Goal: Information Seeking & Learning: Learn about a topic

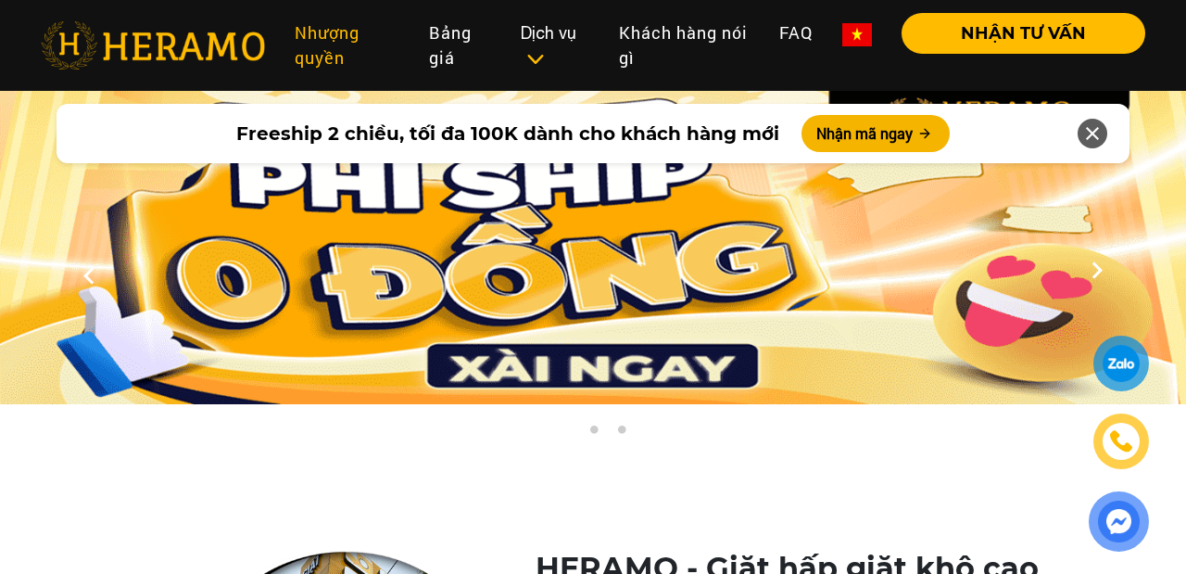
click at [315, 67] on link "Nhượng quyền" at bounding box center [346, 45] width 133 height 65
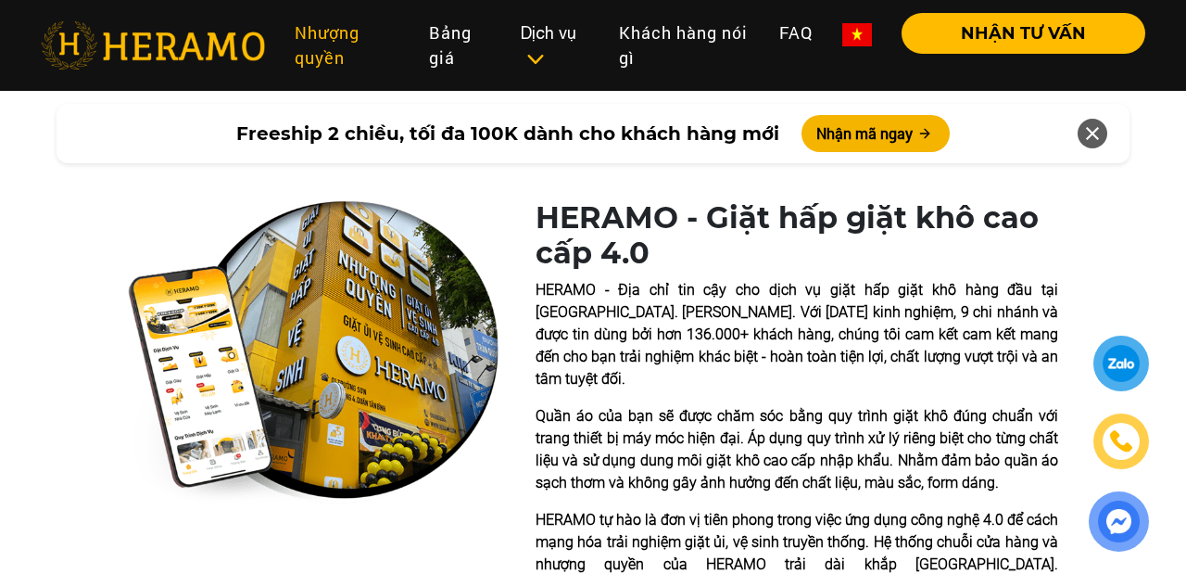
scroll to position [439, 0]
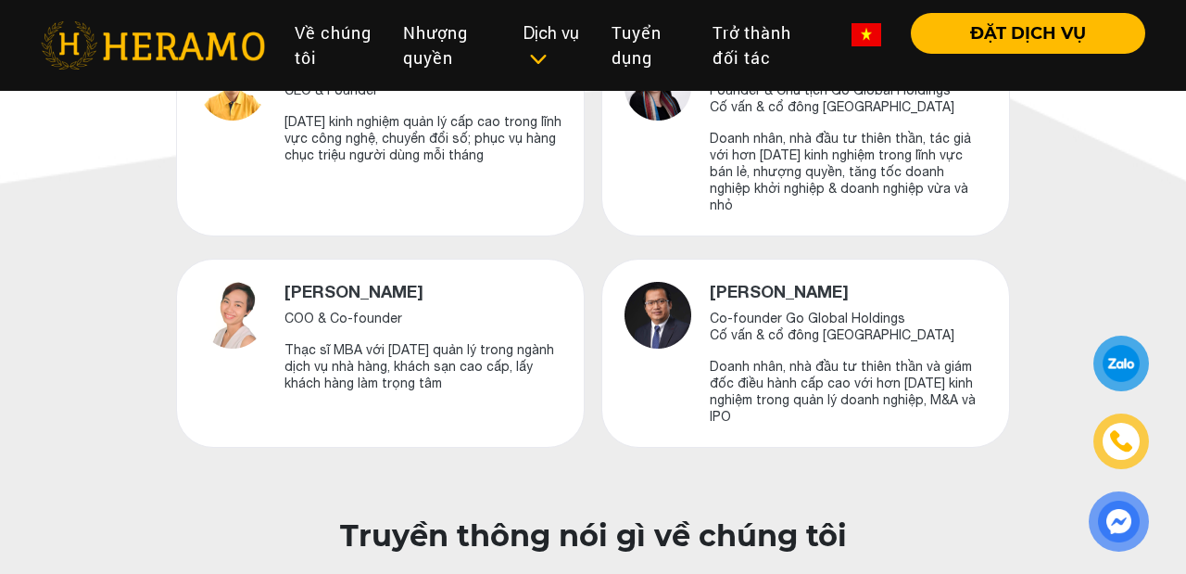
scroll to position [866, 0]
click at [860, 380] on p "Doanh nhân, nhà đầu tư thiên thần và giám đốc điều hành cấp cao với hơn [DATE] …" at bounding box center [848, 390] width 277 height 67
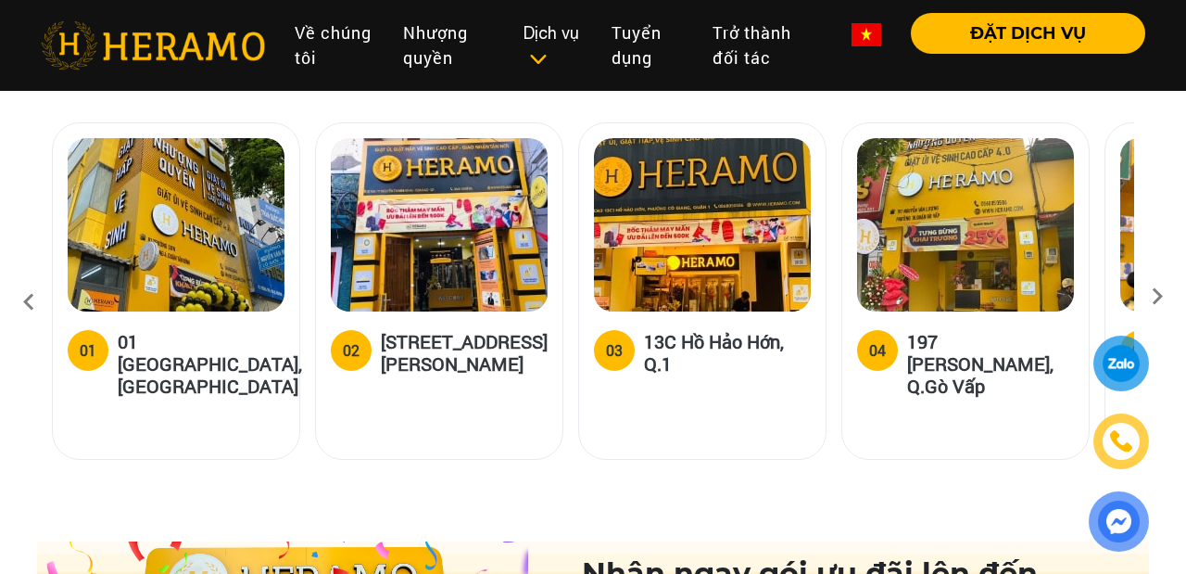
scroll to position [2492, 0]
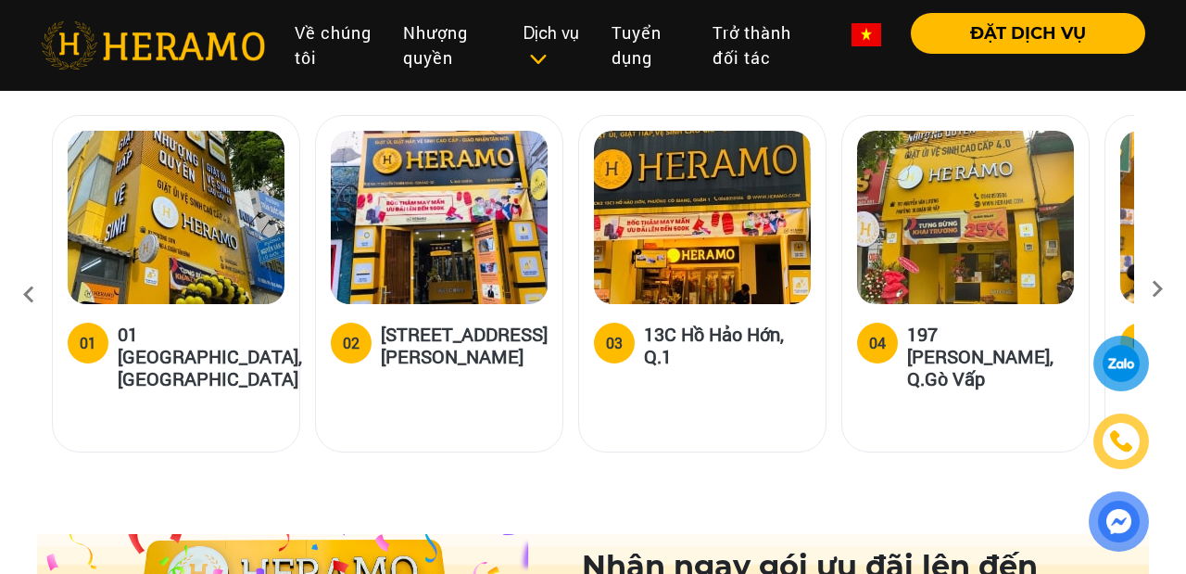
click at [1162, 289] on icon at bounding box center [1157, 295] width 33 height 12
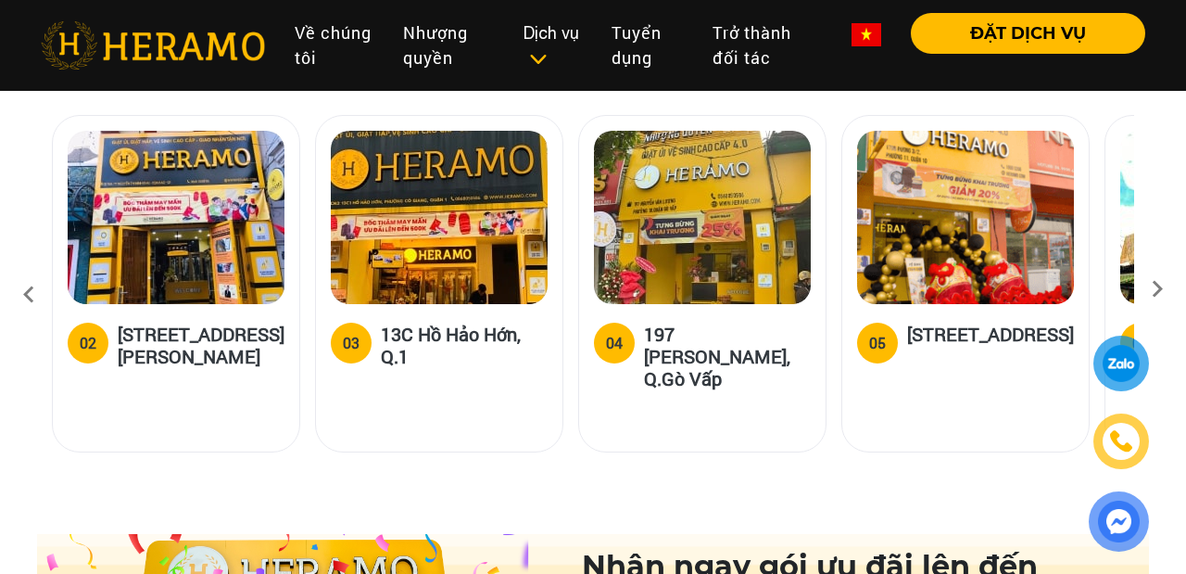
click at [1162, 289] on icon at bounding box center [1157, 295] width 33 height 12
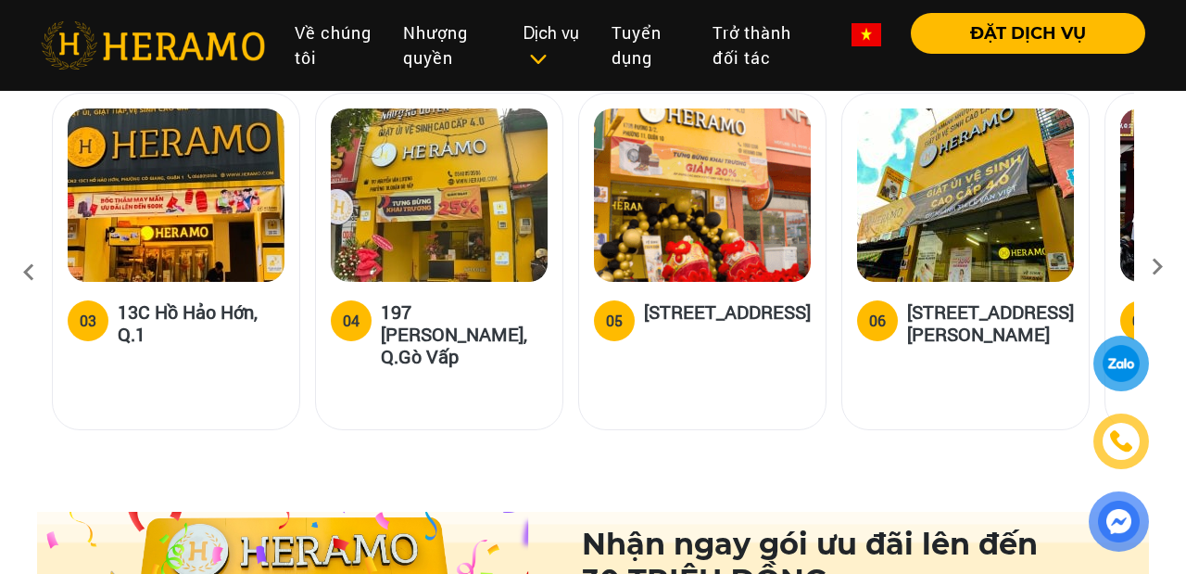
scroll to position [2464, 0]
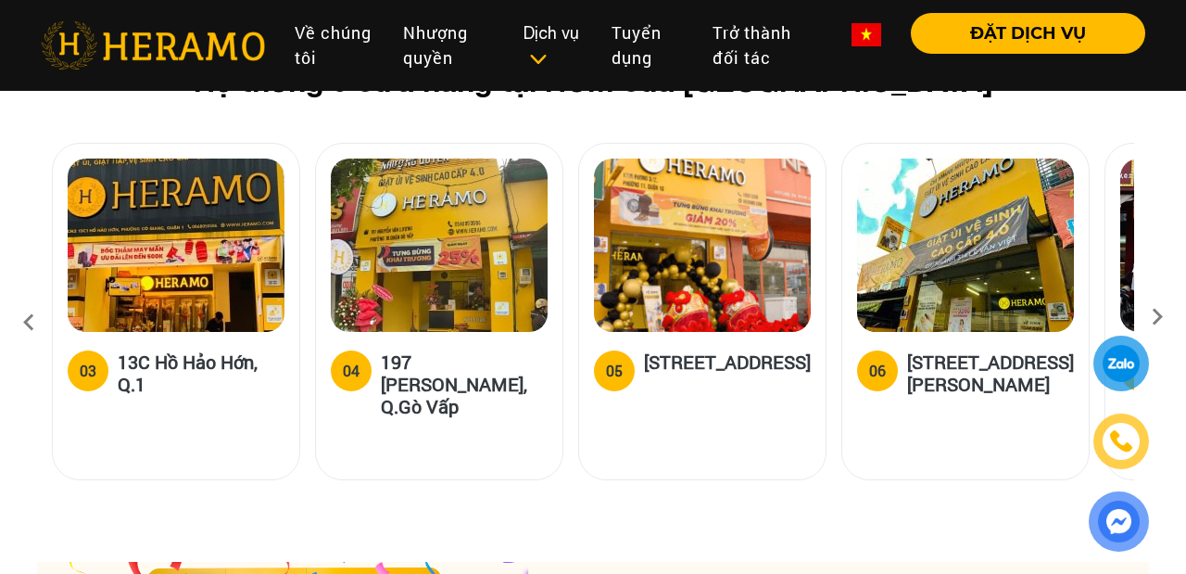
click at [1158, 317] on icon at bounding box center [1157, 323] width 33 height 12
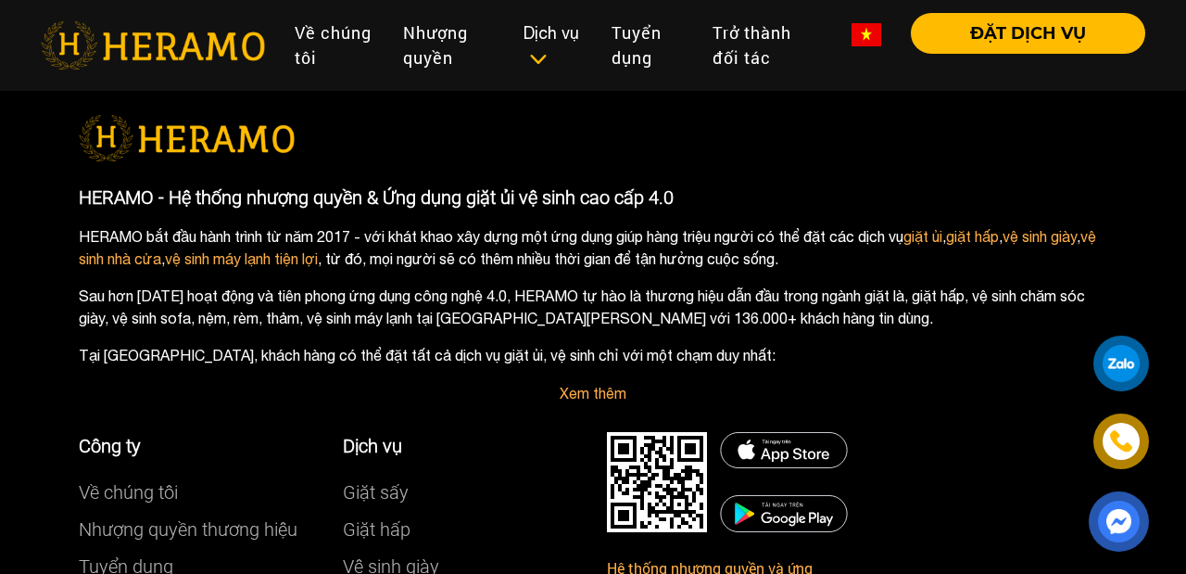
scroll to position [11040, 0]
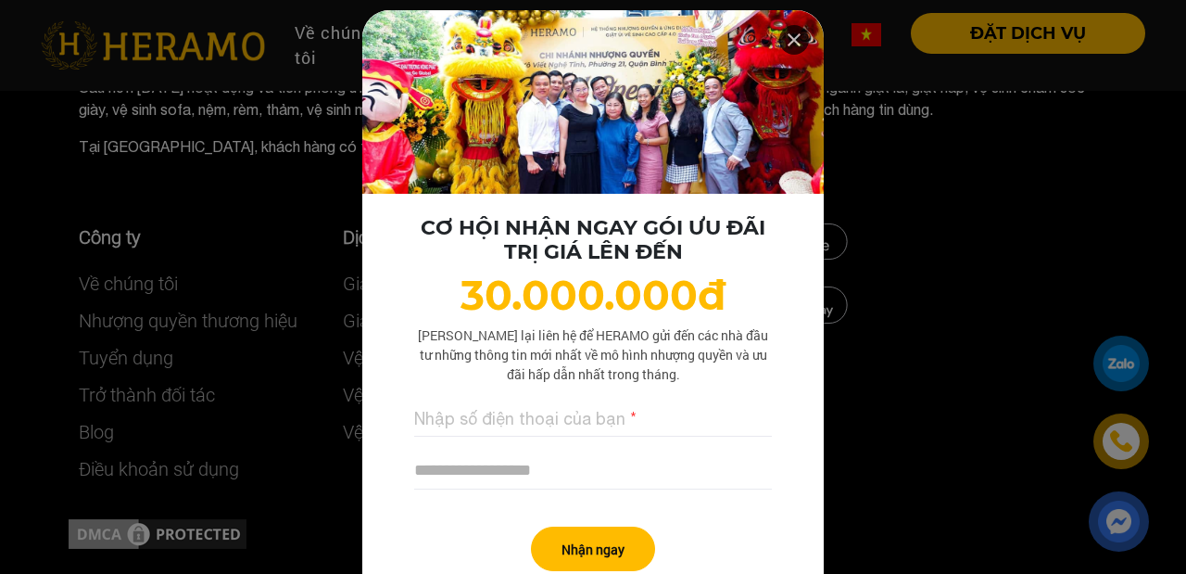
click at [794, 46] on icon at bounding box center [794, 39] width 22 height 33
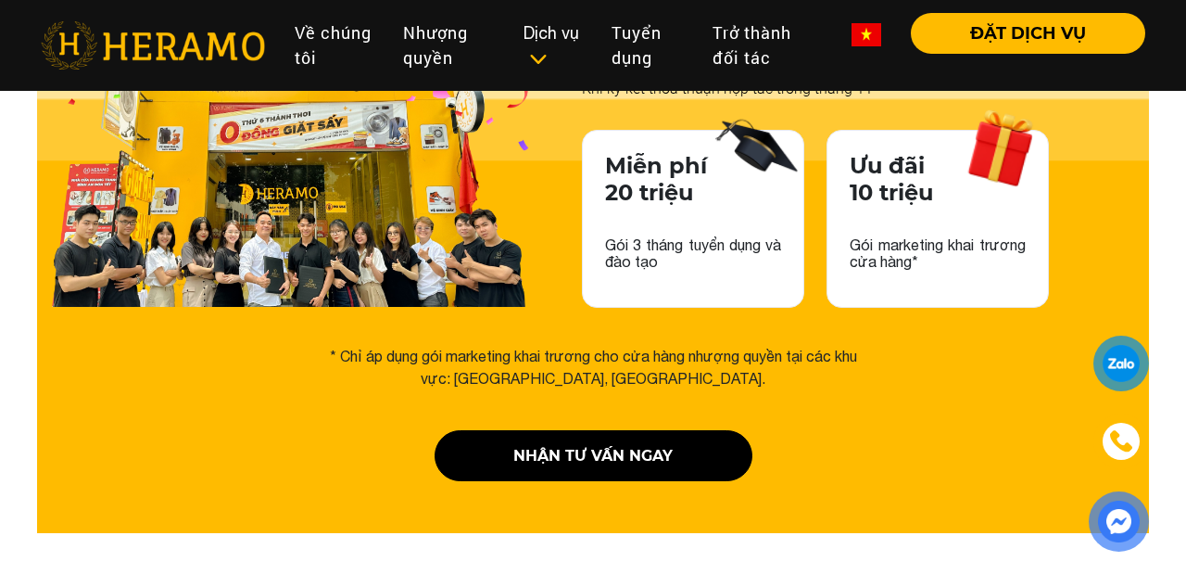
scroll to position [3032, 0]
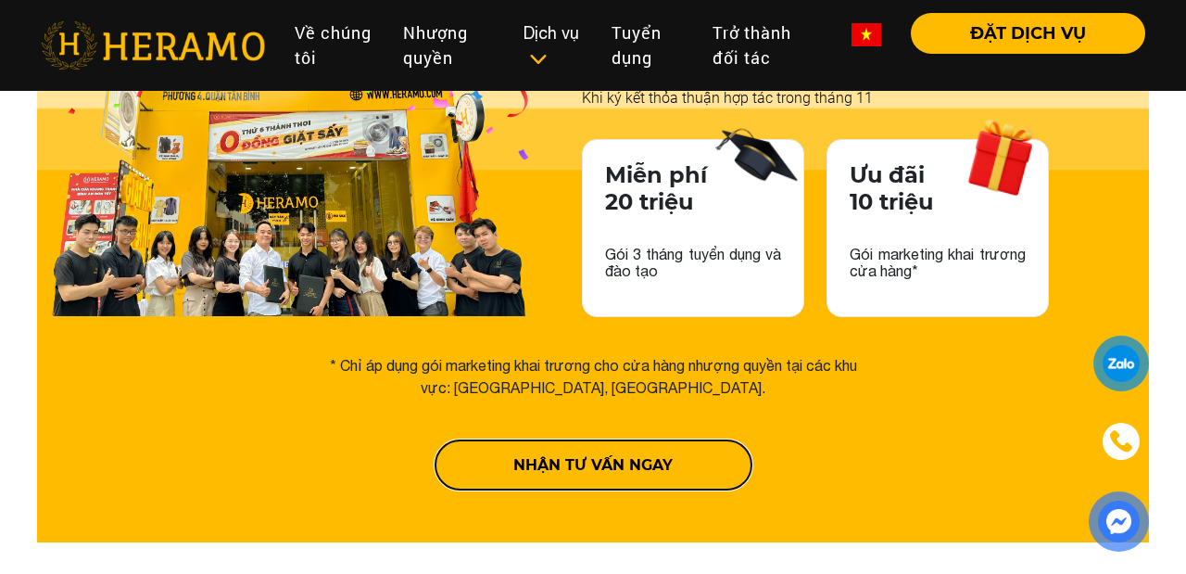
click at [617, 439] on button "nhận tư vấn ngay" at bounding box center [594, 464] width 318 height 51
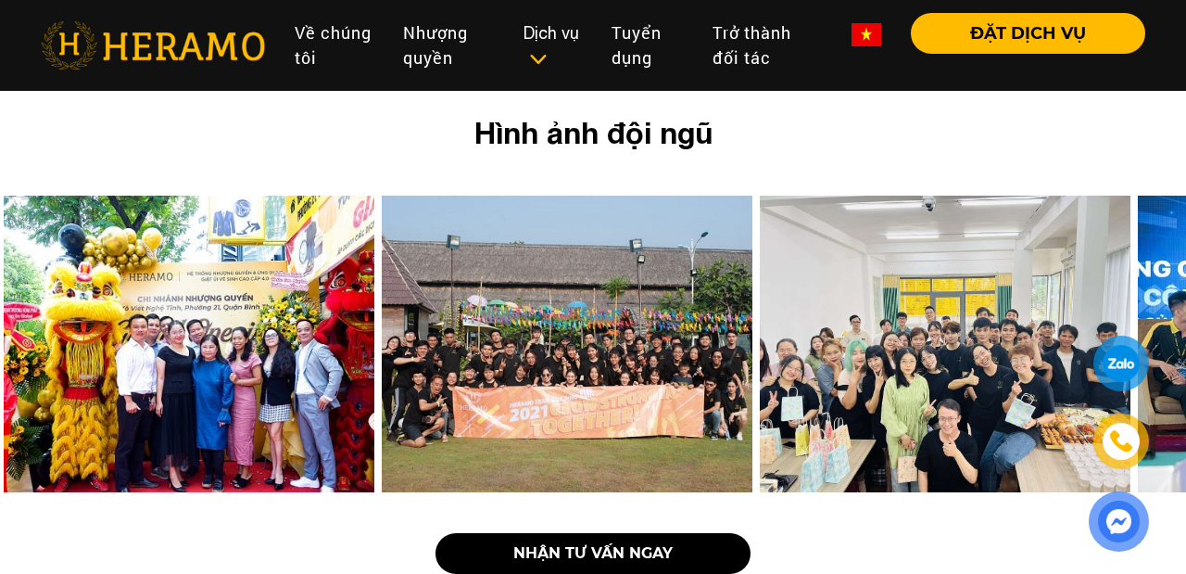
scroll to position [3614, 0]
